Goal: Find specific page/section: Find specific page/section

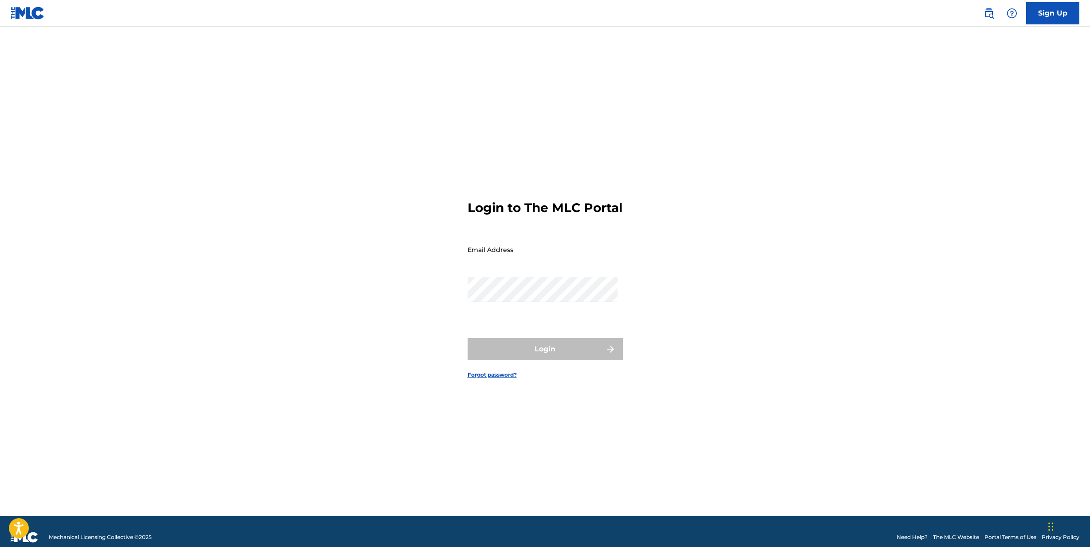
drag, startPoint x: 541, startPoint y: 248, endPoint x: 541, endPoint y: 257, distance: 8.4
click at [541, 248] on input "Email Address" at bounding box center [542, 249] width 150 height 25
type input "[PERSON_NAME][EMAIL_ADDRESS][DOMAIN_NAME]"
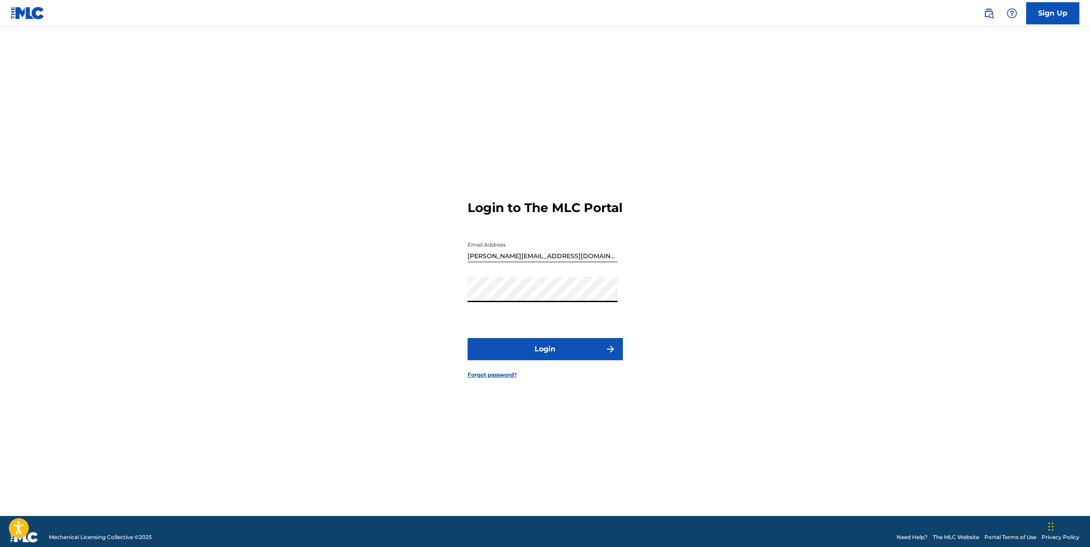
click at [467, 338] on button "Login" at bounding box center [544, 349] width 155 height 22
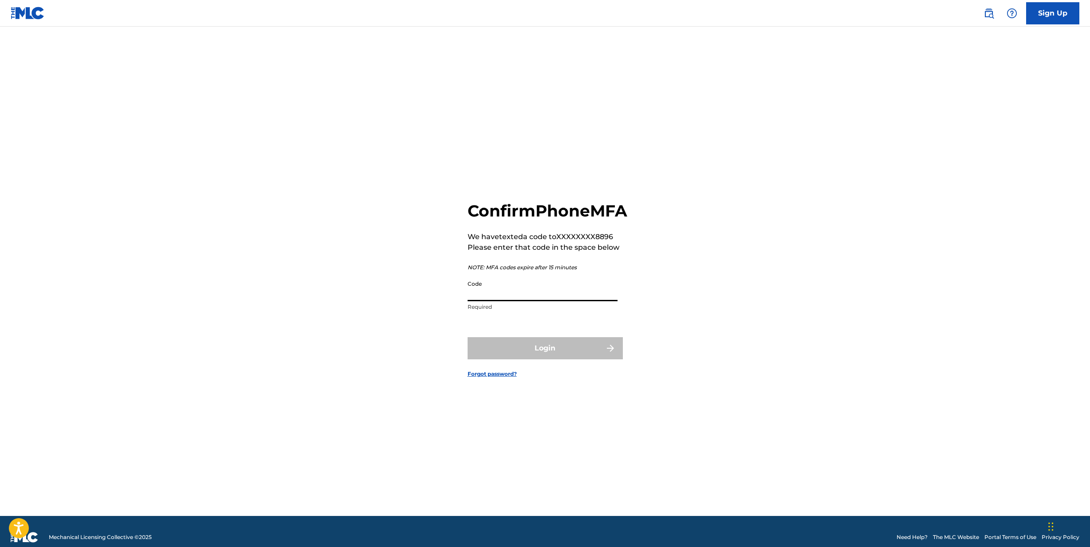
drag, startPoint x: 587, startPoint y: 279, endPoint x: 571, endPoint y: 306, distance: 31.3
click at [571, 301] on input "Code" at bounding box center [542, 288] width 150 height 25
type input "793873"
click at [547, 359] on button "Login" at bounding box center [544, 348] width 155 height 22
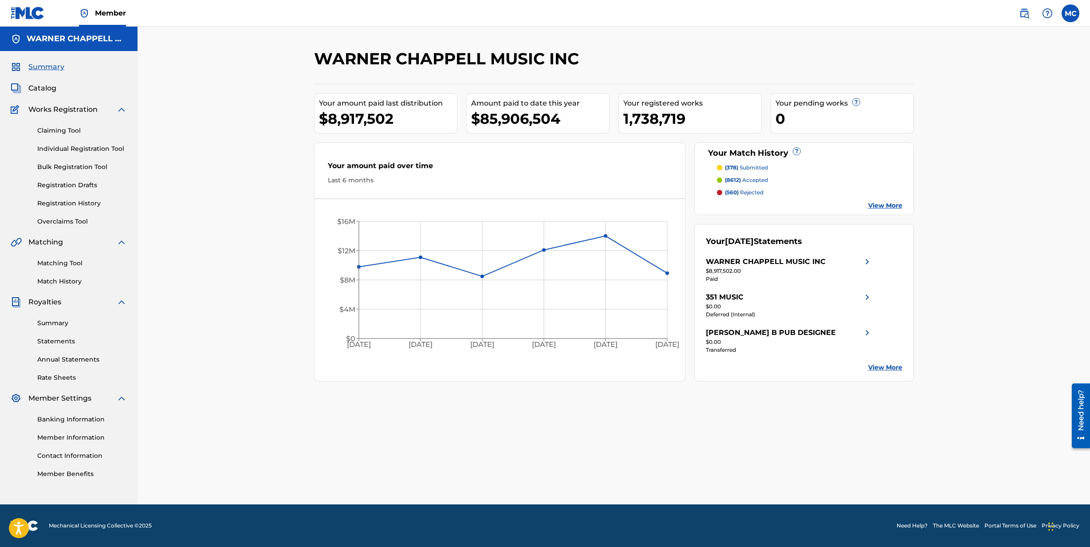
click at [187, 282] on div "[PERSON_NAME] MUSIC INC Your amount paid last distribution $8,917,502 Amount pa…" at bounding box center [613, 266] width 952 height 478
click at [1025, 17] on img at bounding box center [1024, 13] width 11 height 11
